Goal: Find specific page/section: Find specific page/section

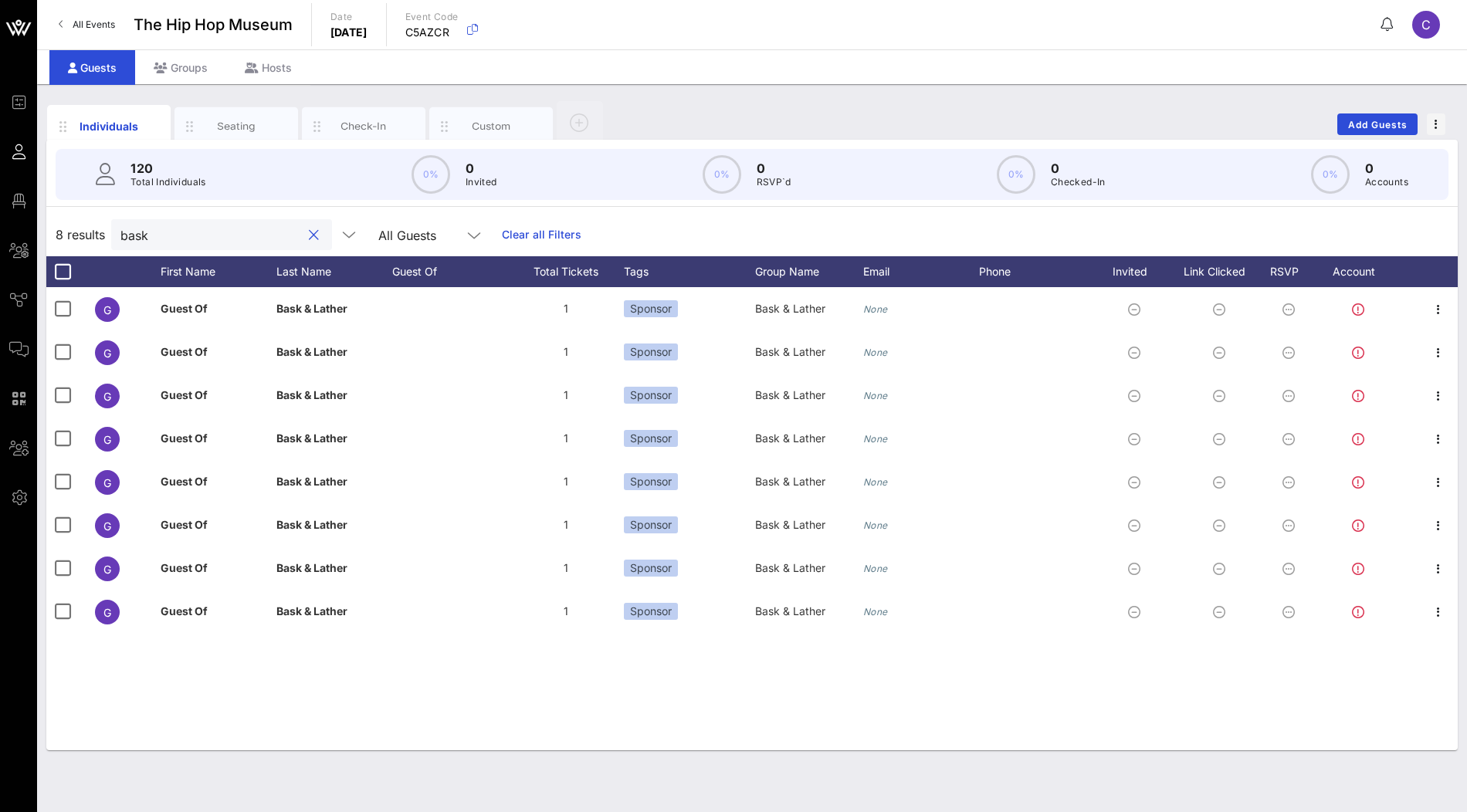
click at [37, 21] on div "All Events The Hip Hop Museum Date [DATE] Event Code C5AZCR C" at bounding box center [752, 24] width 1430 height 49
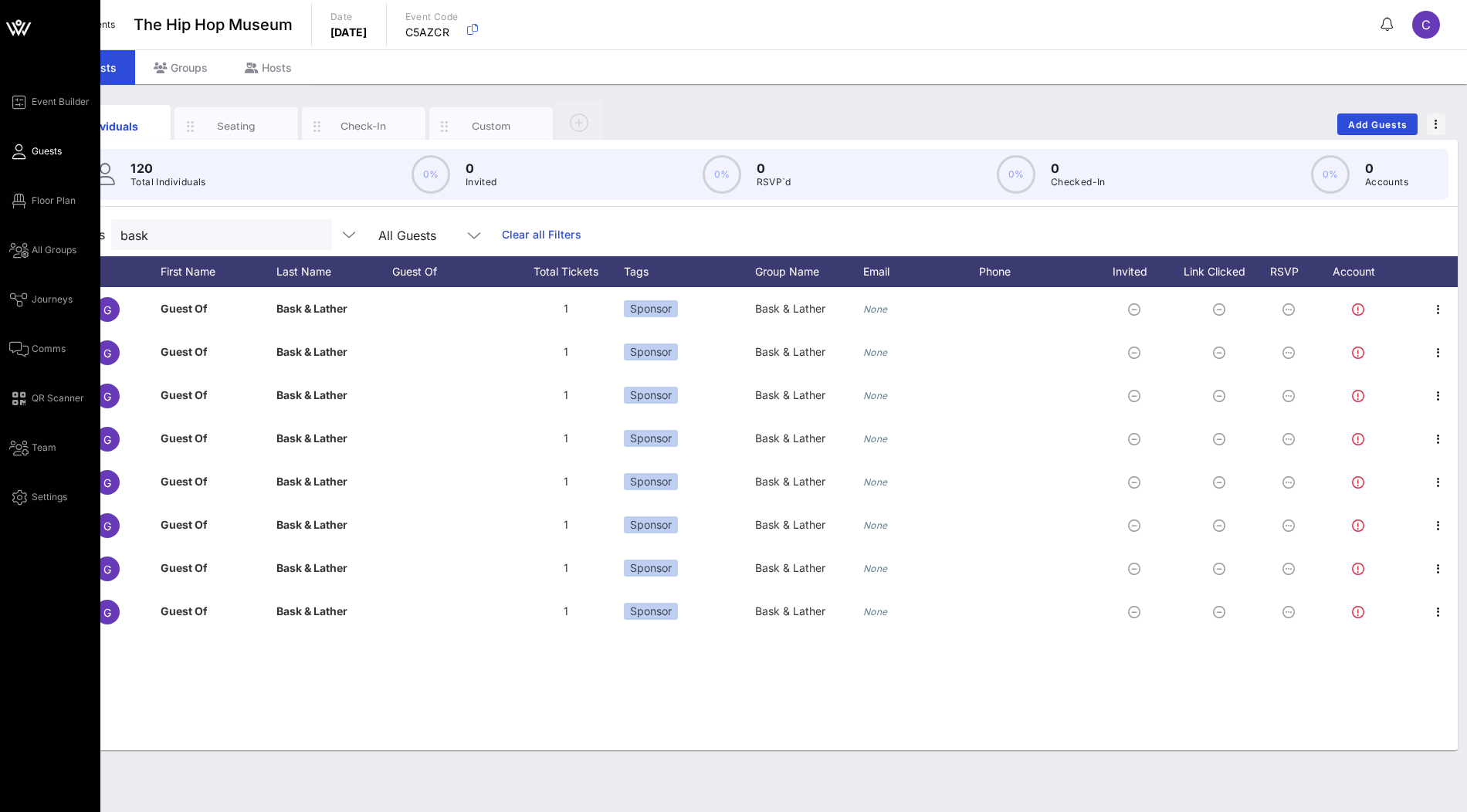
click at [25, 27] on icon at bounding box center [18, 27] width 37 height 37
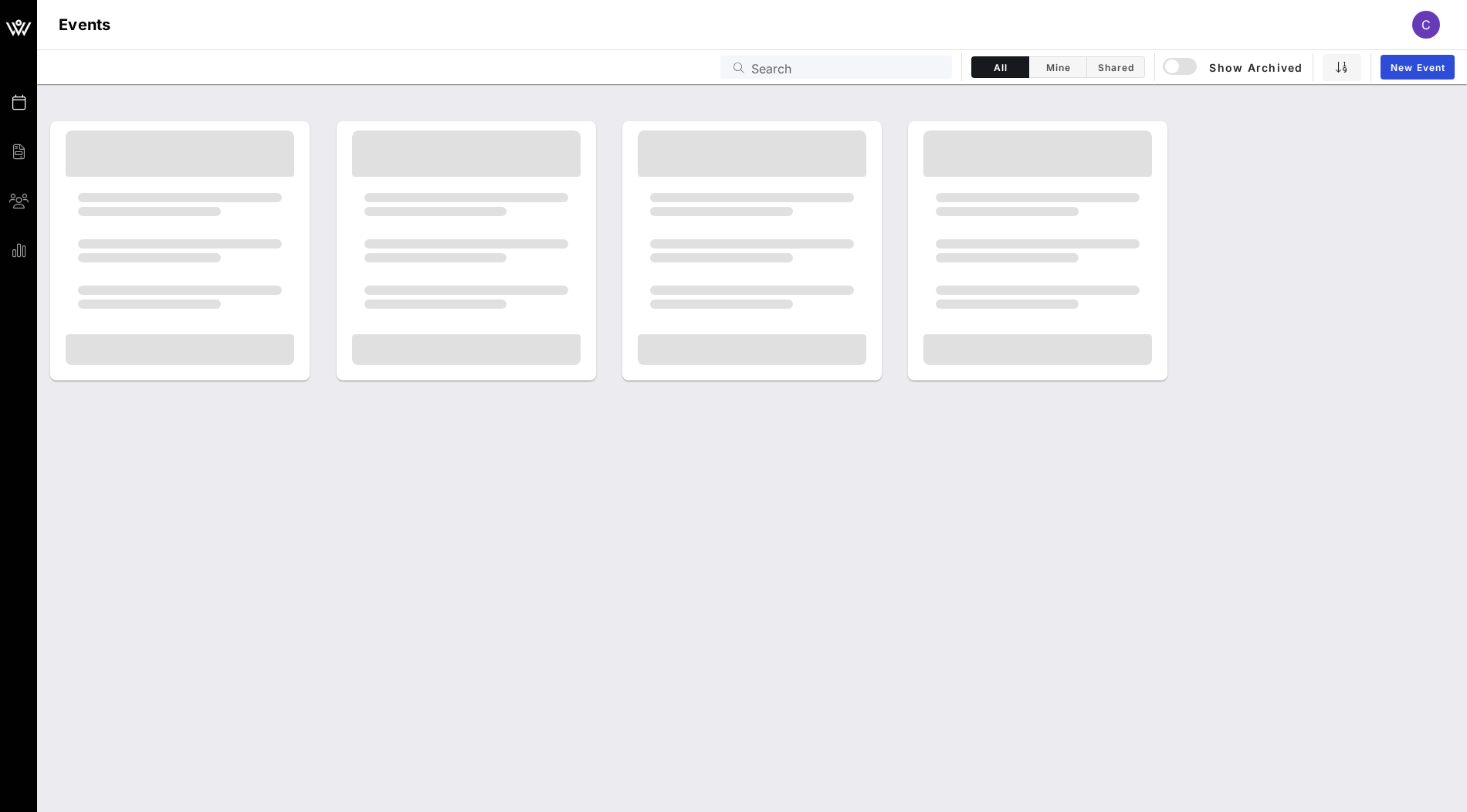
click at [740, 63] on icon at bounding box center [739, 68] width 11 height 11
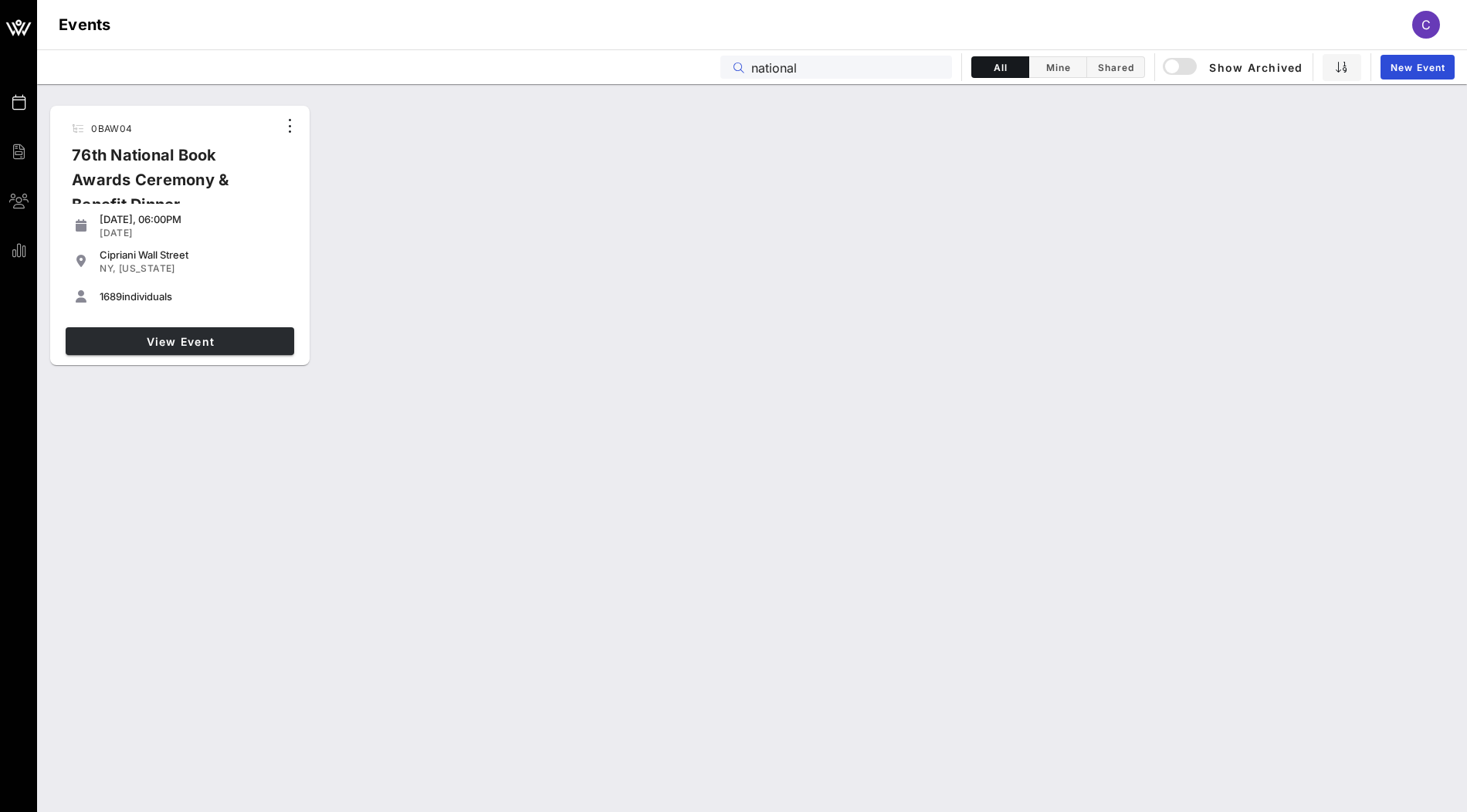
type input "national"
click at [177, 344] on span "View Event" at bounding box center [179, 341] width 216 height 13
